Goal: Task Accomplishment & Management: Use online tool/utility

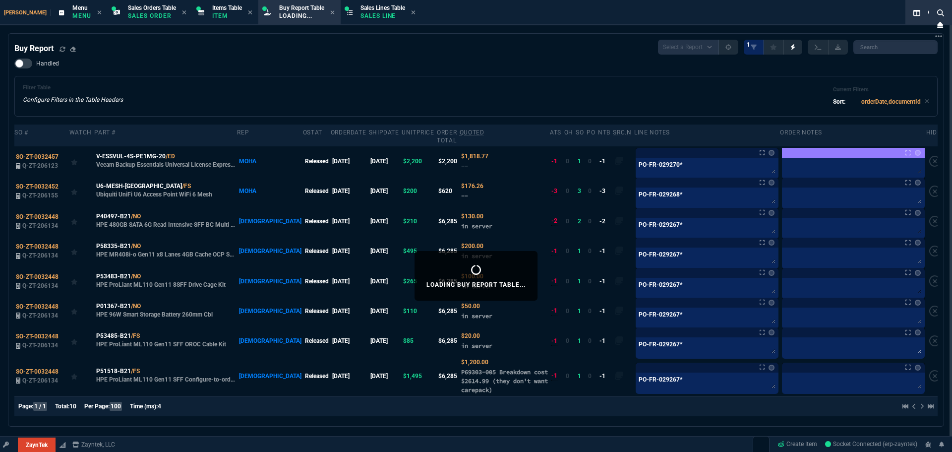
select select "9: OCAM"
